Goal: Find contact information: Find contact information

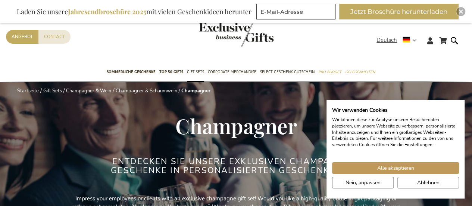
click at [313, 62] on div "Contact Angebot" at bounding box center [191, 46] width 371 height 33
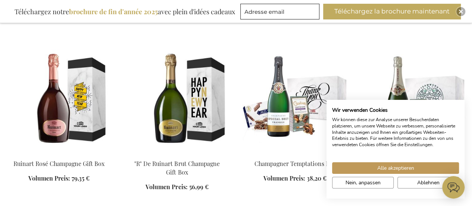
scroll to position [1487, 0]
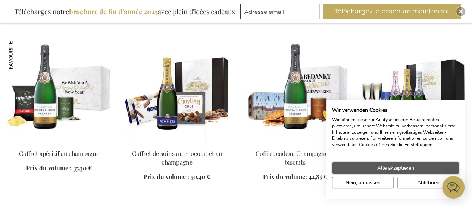
click at [389, 169] on span "Alle akzeptieren" at bounding box center [395, 168] width 37 height 8
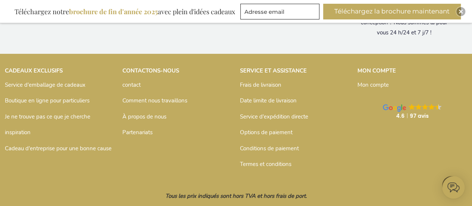
scroll to position [2653, 0]
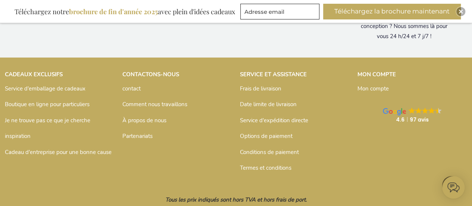
click at [130, 87] on font "contact" at bounding box center [131, 88] width 18 height 7
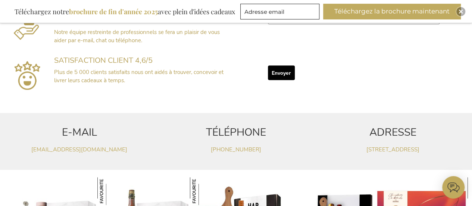
scroll to position [358, 0]
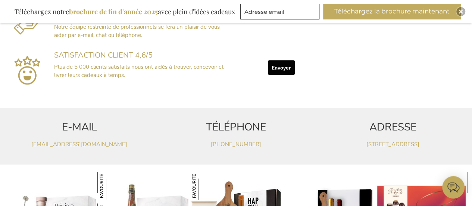
drag, startPoint x: 475, startPoint y: 43, endPoint x: 477, endPoint y: 115, distance: 72.8
click at [472, 115] on html "La boutique ne fonctionnera pas correctement si les cookies sont désactivés. Mo…" at bounding box center [236, 141] width 472 height 999
drag, startPoint x: 141, startPoint y: 146, endPoint x: 17, endPoint y: 141, distance: 124.0
click at [17, 141] on p "customerservice@exclusivebusinessgifts.com" at bounding box center [79, 144] width 149 height 8
copy font "customerservice@exclusivebusinessgifts.com"
